Goal: Find contact information: Find contact information

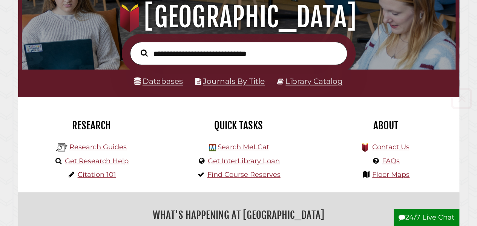
scroll to position [89, 0]
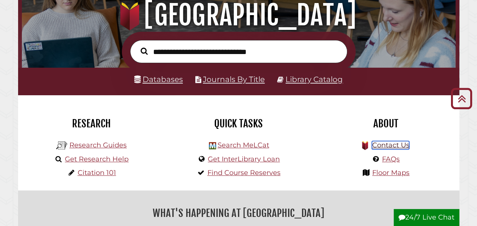
click at [391, 148] on link "Contact Us" at bounding box center [390, 145] width 37 height 8
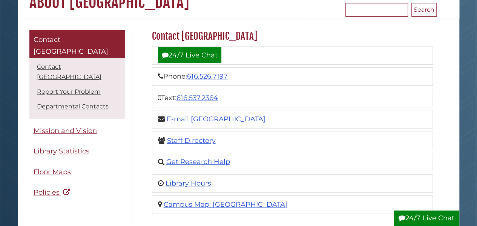
scroll to position [81, 0]
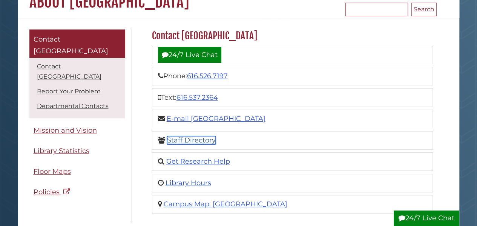
click at [200, 137] on link "Staff Directory" at bounding box center [191, 140] width 49 height 8
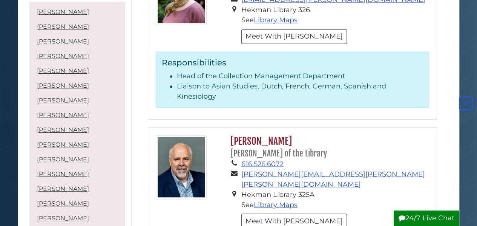
scroll to position [2044, 0]
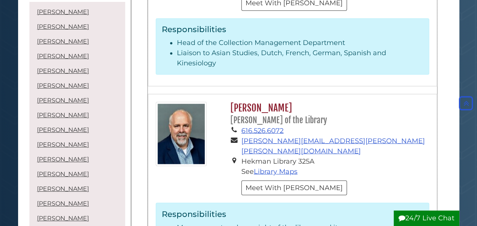
click at [283, 141] on div "[PERSON_NAME] [PERSON_NAME] of the Library 616.526.6072 [PERSON_NAME][EMAIL_ADD…" at bounding box center [292, 181] width 289 height 174
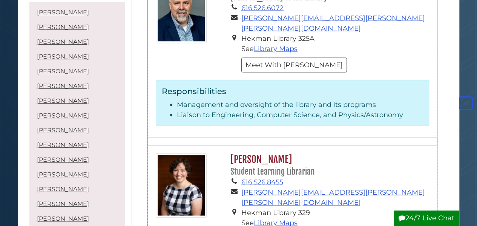
scroll to position [2164, 0]
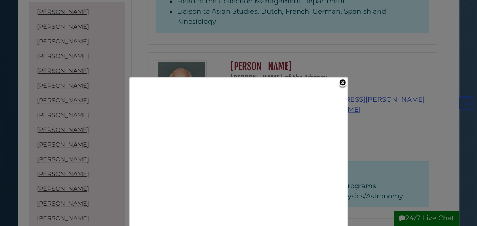
scroll to position [2084, 0]
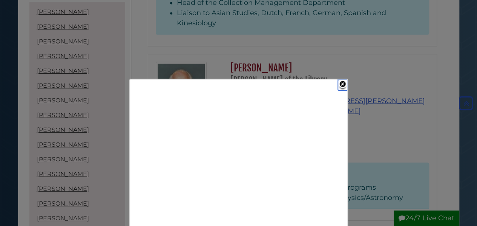
click at [341, 83] on link "Close" at bounding box center [342, 84] width 9 height 11
